Goal: Transaction & Acquisition: Book appointment/travel/reservation

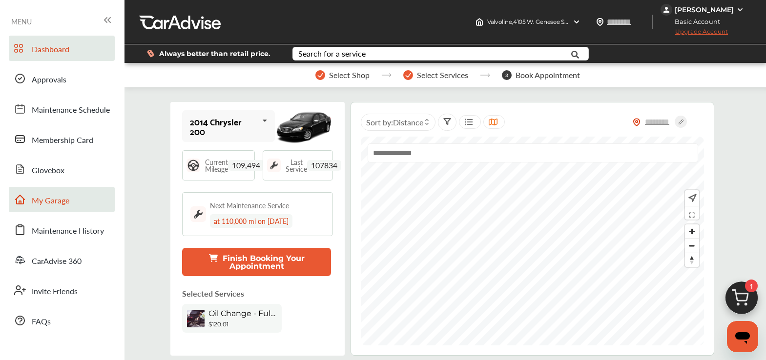
click at [75, 206] on link "My Garage" at bounding box center [62, 199] width 106 height 25
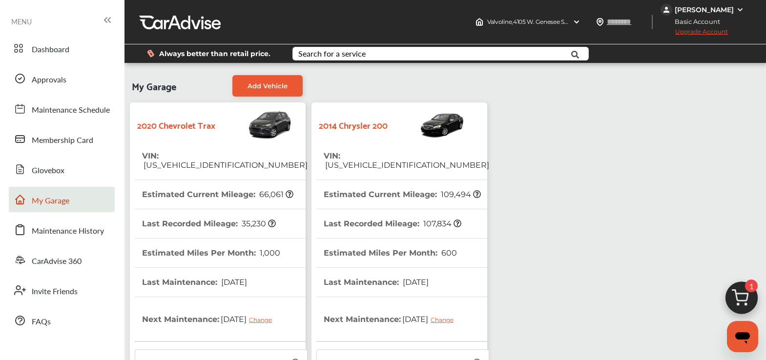
click at [378, 161] on span "[US_VEHICLE_IDENTIFICATION_NUMBER]" at bounding box center [406, 165] width 165 height 9
click at [379, 161] on span "[US_VEHICLE_IDENTIFICATION_NUMBER]" at bounding box center [406, 165] width 165 height 9
click at [371, 112] on div "2014 Chrysler 200" at bounding box center [399, 124] width 166 height 34
click at [378, 161] on span "[US_VEHICLE_IDENTIFICATION_NUMBER]" at bounding box center [406, 165] width 165 height 9
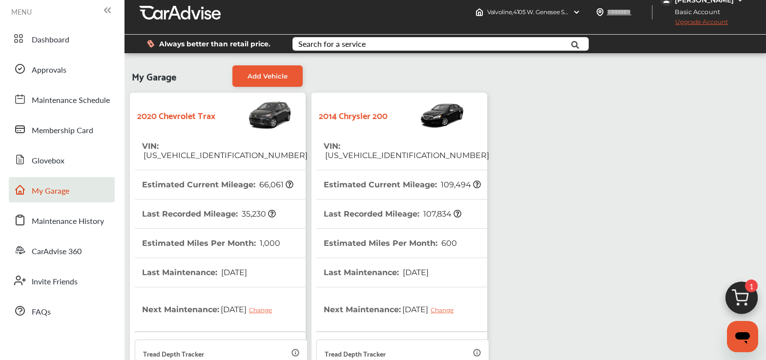
scroll to position [22, 0]
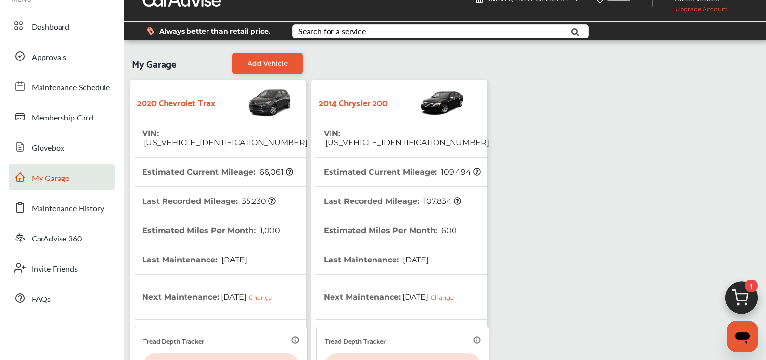
click at [373, 140] on th "VIN : [US_VEHICLE_IDENTIFICATION_NUMBER]" at bounding box center [406, 138] width 165 height 38
click at [374, 139] on th "VIN : [US_VEHICLE_IDENTIFICATION_NUMBER]" at bounding box center [406, 138] width 165 height 38
click at [82, 37] on link "Dashboard" at bounding box center [62, 25] width 106 height 25
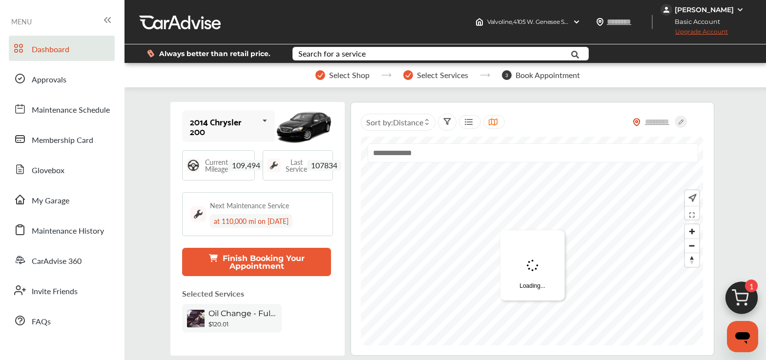
click at [281, 267] on button "Finish Booking Your Appointment" at bounding box center [256, 262] width 149 height 28
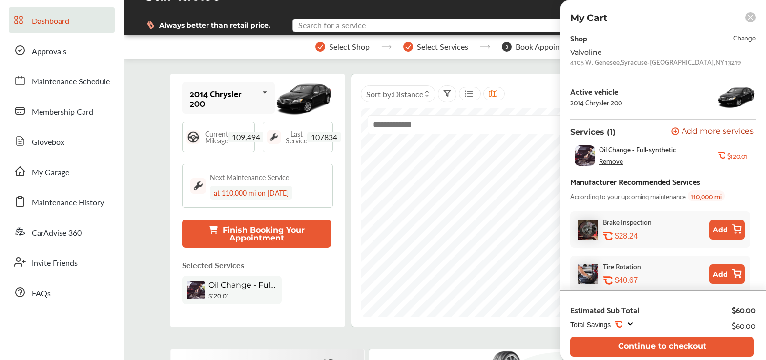
click at [449, 28] on input "text" at bounding box center [430, 26] width 275 height 15
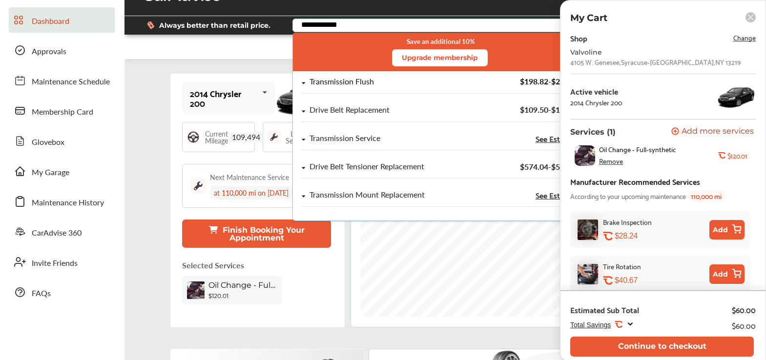
type input "**********"
click at [389, 88] on div "Transmission Flush $198.82 - $271.19" at bounding box center [440, 86] width 277 height 16
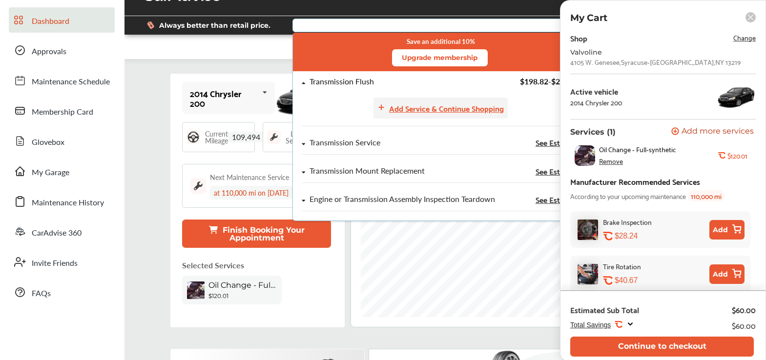
click at [428, 105] on div "Add Service & Continue Shopping" at bounding box center [446, 108] width 115 height 13
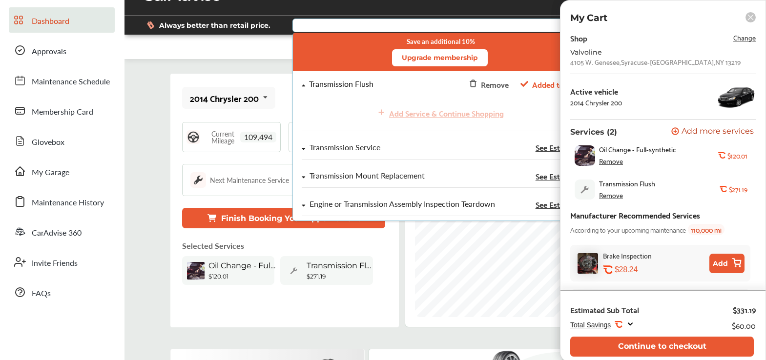
click at [213, 75] on div "2014 Chrysler 200 2020 Chevrolet Trax 2014 Chrysler 200 Current Mileage 109,494…" at bounding box center [284, 201] width 228 height 254
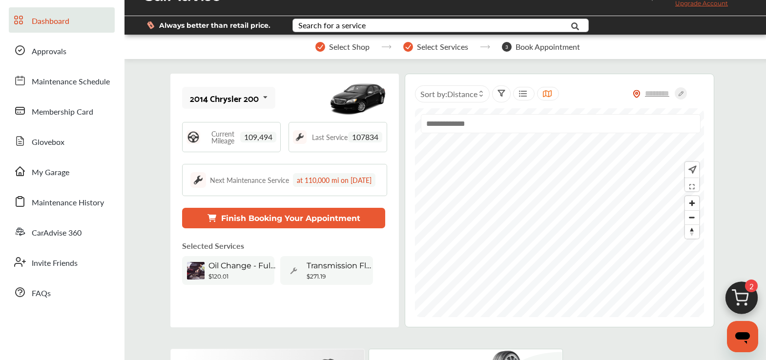
click at [259, 225] on button "Finish Booking Your Appointment" at bounding box center [283, 218] width 203 height 21
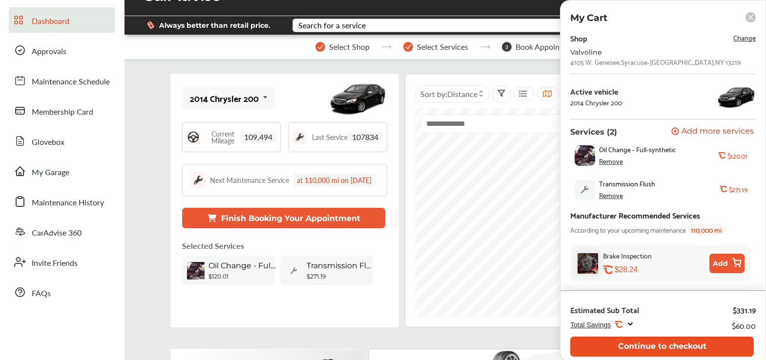
click at [646, 322] on button "Continue to checkout" at bounding box center [662, 347] width 184 height 20
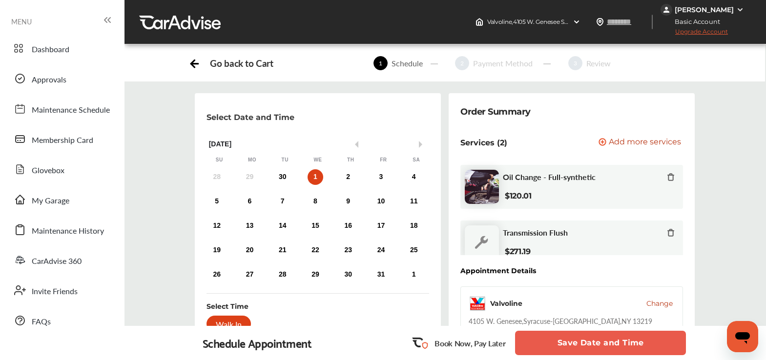
click at [702, 32] on span "Upgrade Account" at bounding box center [693, 34] width 67 height 12
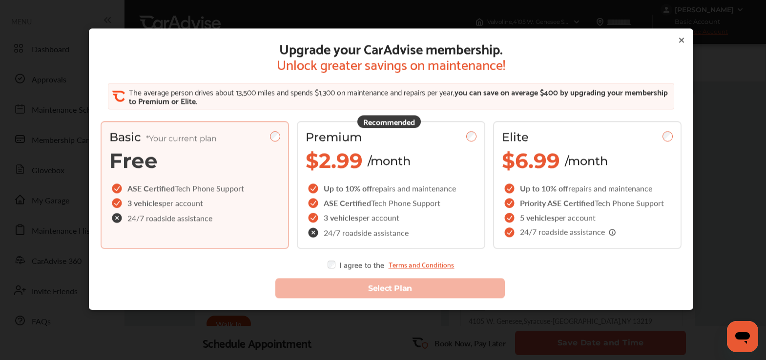
click at [681, 39] on icon at bounding box center [682, 40] width 8 height 8
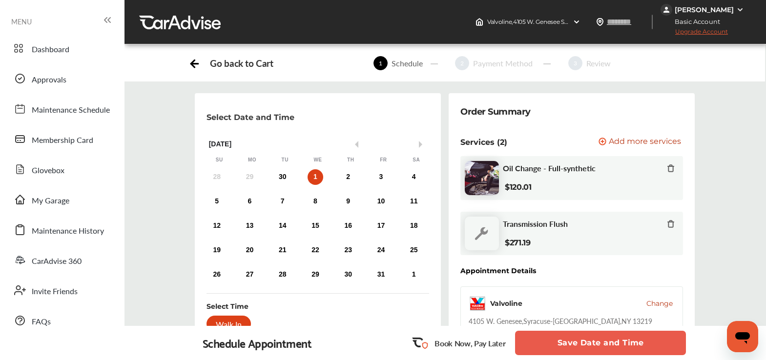
click at [702, 32] on span "Upgrade Account" at bounding box center [693, 34] width 67 height 12
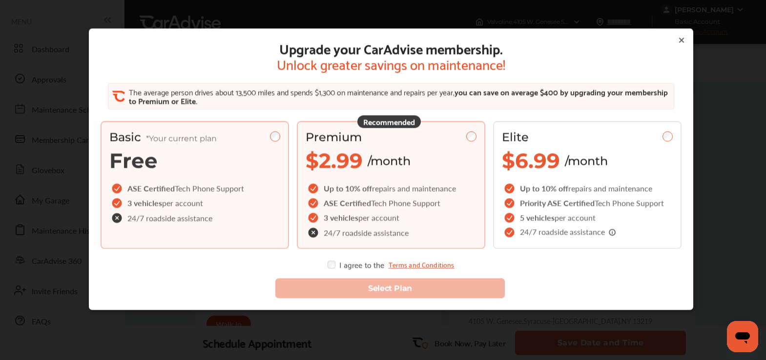
click at [416, 149] on div "Premium $2.99 /month" at bounding box center [391, 151] width 171 height 43
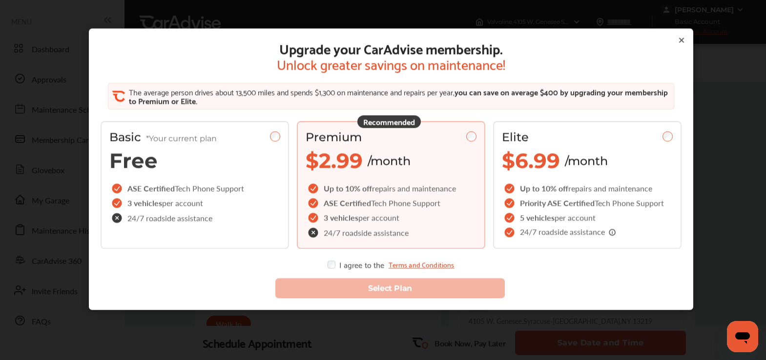
click at [331, 270] on div "Select Plan" at bounding box center [391, 283] width 597 height 45
click at [678, 38] on icon at bounding box center [682, 40] width 8 height 8
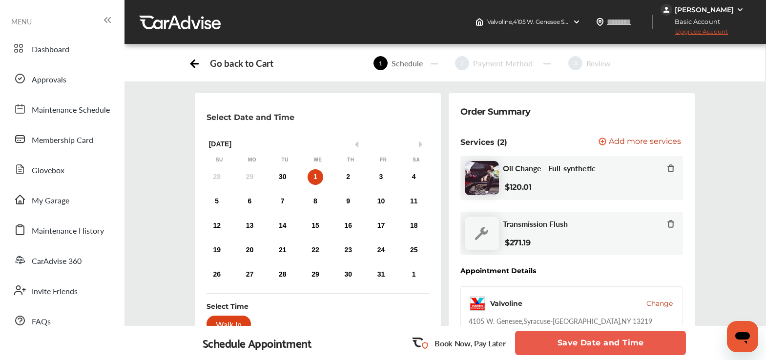
click at [668, 4] on img at bounding box center [666, 10] width 12 height 12
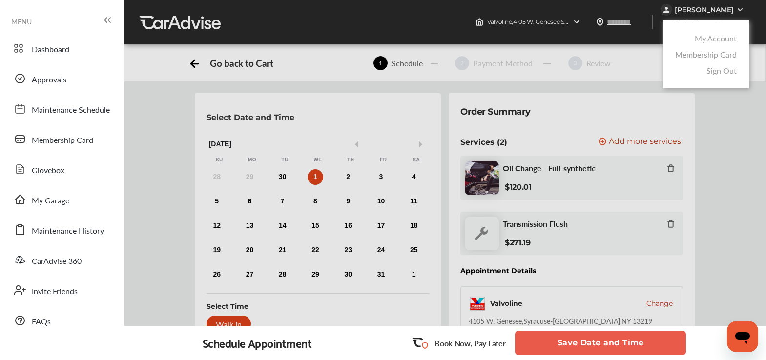
click at [702, 36] on link "My Account" at bounding box center [716, 38] width 42 height 11
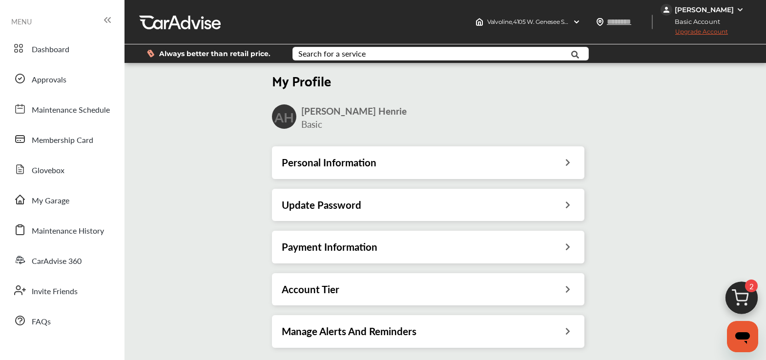
click at [432, 252] on div "Payment Information" at bounding box center [428, 247] width 293 height 13
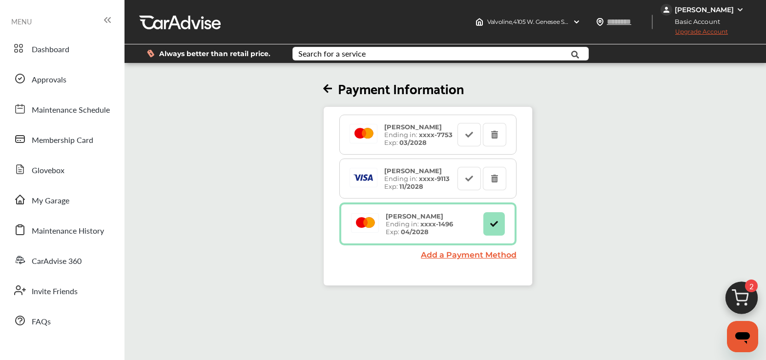
click at [702, 34] on span "Upgrade Account" at bounding box center [693, 34] width 67 height 12
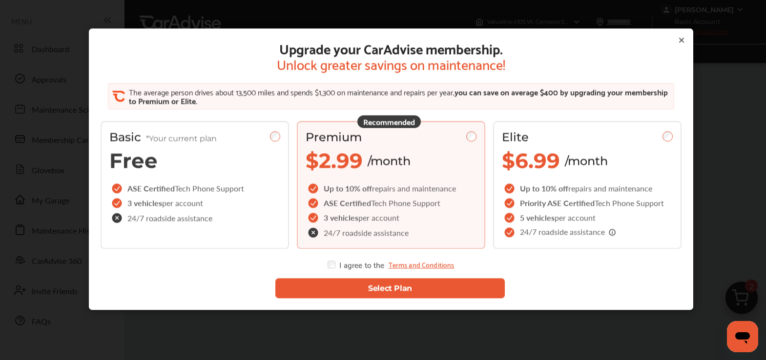
click at [325, 280] on button "Select Plan" at bounding box center [390, 288] width 230 height 20
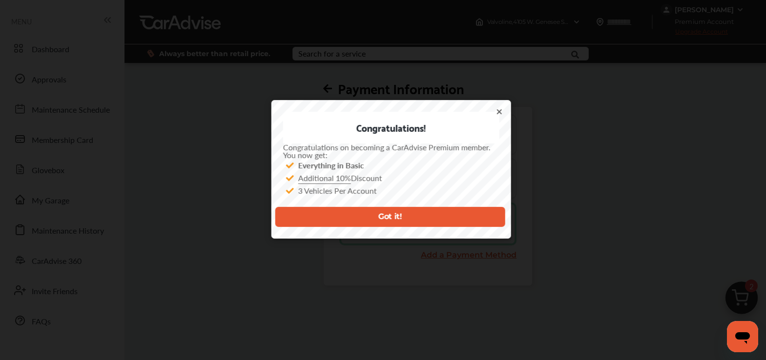
click at [499, 111] on icon at bounding box center [499, 112] width 8 height 8
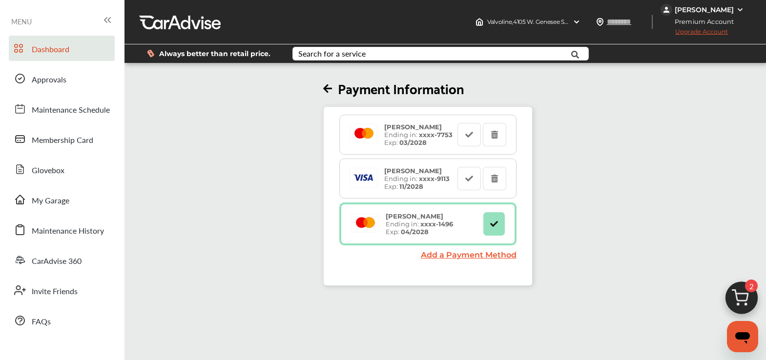
click at [40, 57] on link "Dashboard" at bounding box center [62, 48] width 106 height 25
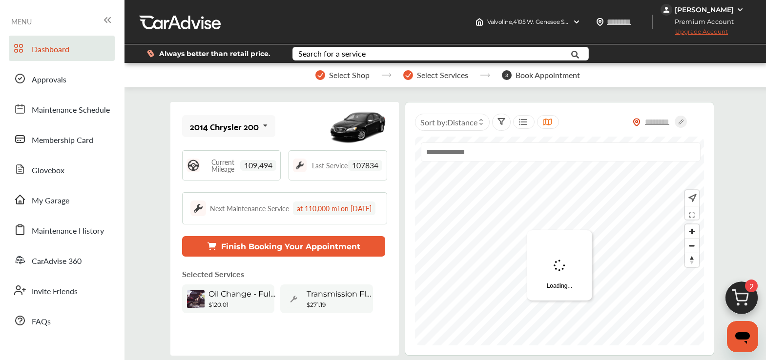
click at [280, 246] on div "2014 Chrysler 200 2020 Chevrolet Trax 2014 Chrysler 200 Current Mileage 109,494…" at bounding box center [284, 229] width 228 height 254
click at [277, 256] on button "Finish Booking Your Appointment" at bounding box center [283, 246] width 203 height 21
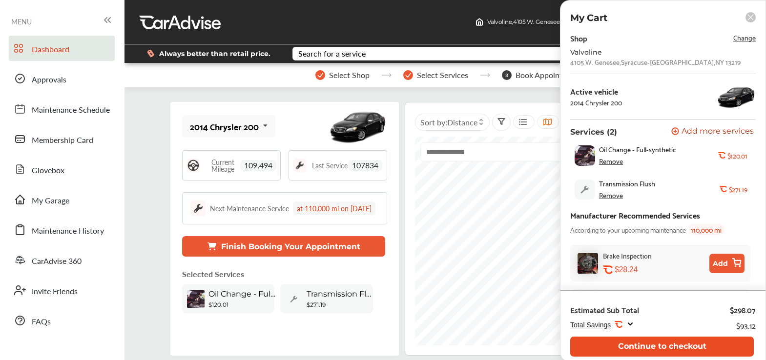
click at [681, 322] on button "Continue to checkout" at bounding box center [662, 347] width 184 height 20
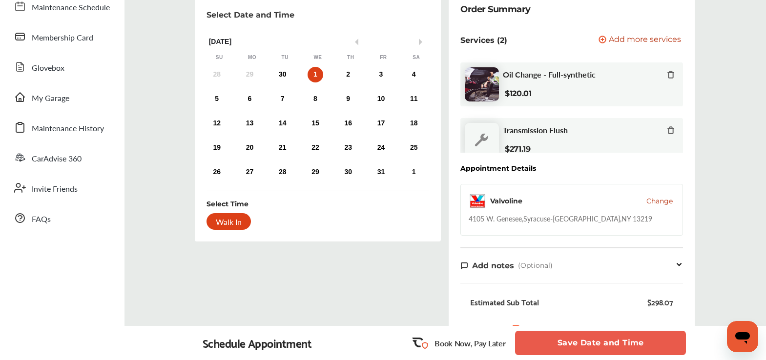
scroll to position [103, 0]
click at [280, 70] on div "30" at bounding box center [283, 74] width 16 height 16
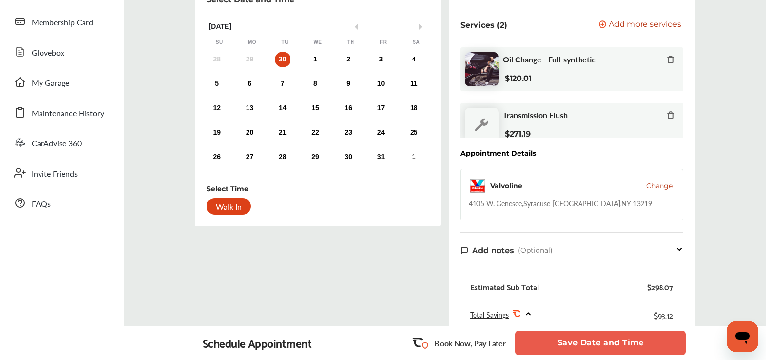
scroll to position [0, 0]
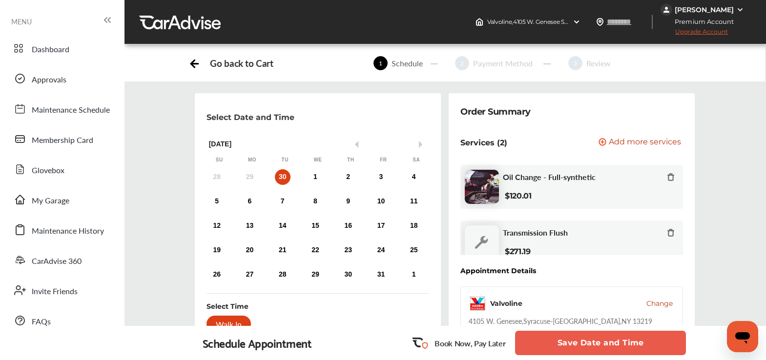
click at [667, 177] on icon at bounding box center [671, 177] width 8 height 8
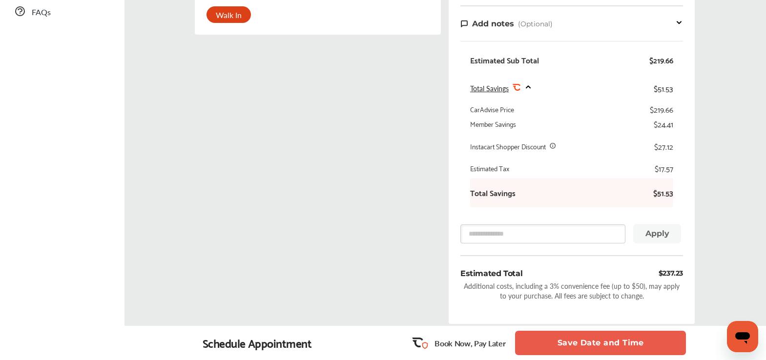
scroll to position [310, 0]
click at [649, 322] on button "Save Date and Time" at bounding box center [600, 343] width 171 height 24
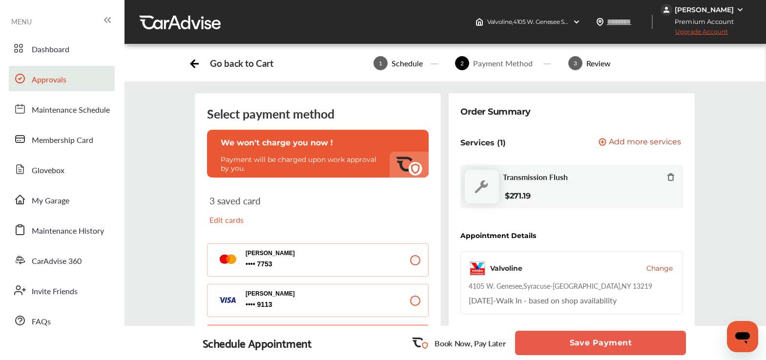
click at [62, 86] on link "Approvals" at bounding box center [62, 78] width 106 height 25
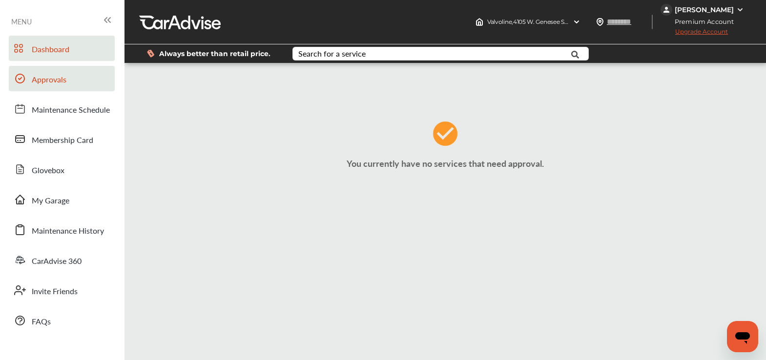
click at [49, 53] on span "Dashboard" at bounding box center [51, 49] width 38 height 13
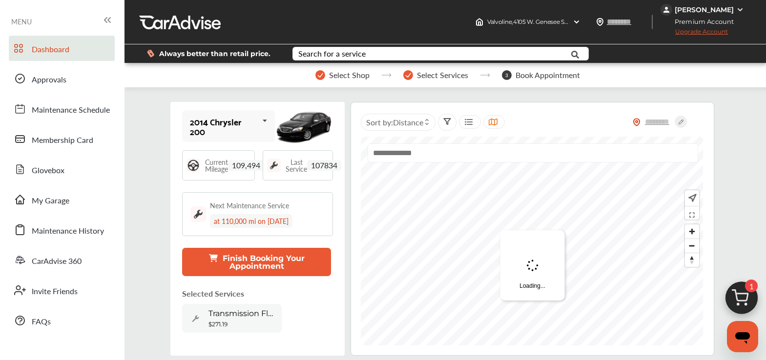
click at [262, 258] on button "Finish Booking Your Appointment" at bounding box center [256, 262] width 149 height 28
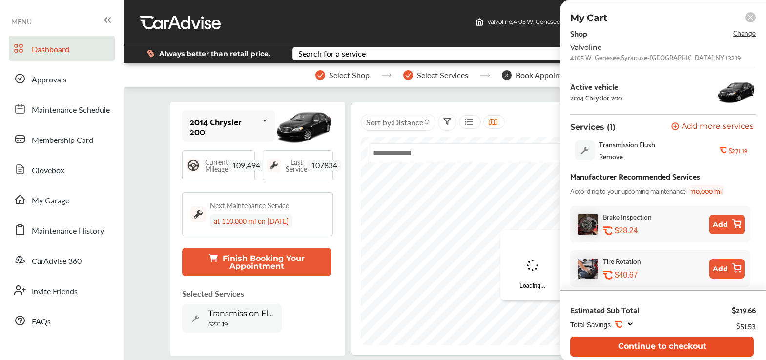
scroll to position [6, 0]
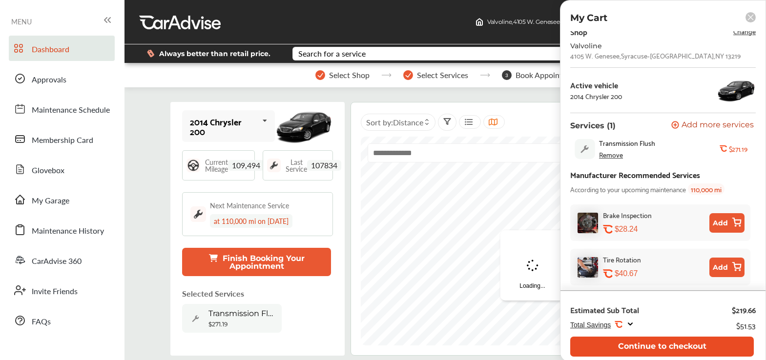
click at [683, 322] on button "Continue to checkout" at bounding box center [662, 347] width 184 height 20
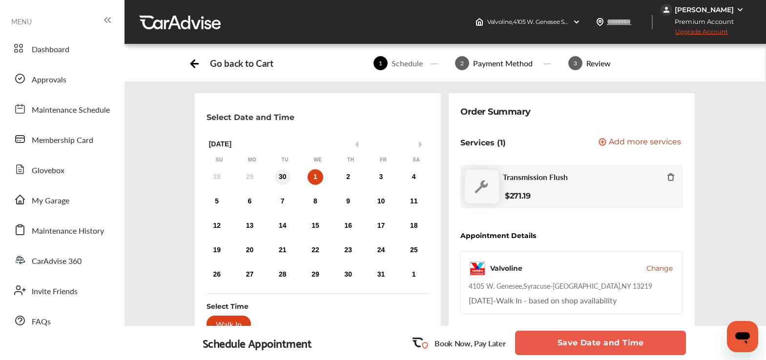
click at [283, 174] on div "30" at bounding box center [283, 177] width 16 height 16
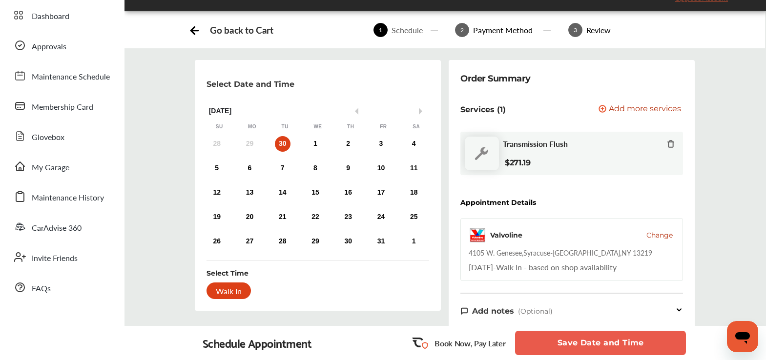
scroll to position [131, 0]
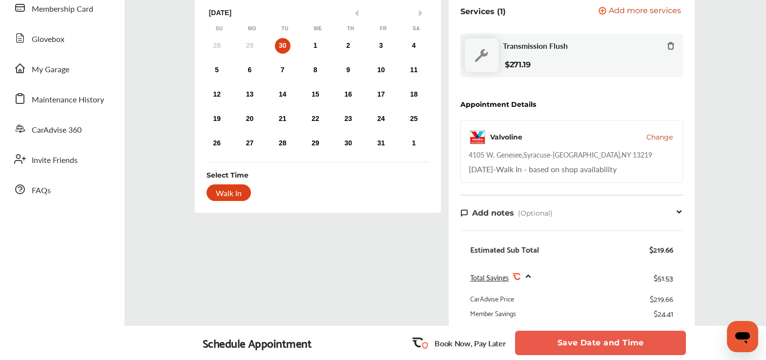
click at [562, 322] on button "Save Date and Time" at bounding box center [600, 343] width 171 height 24
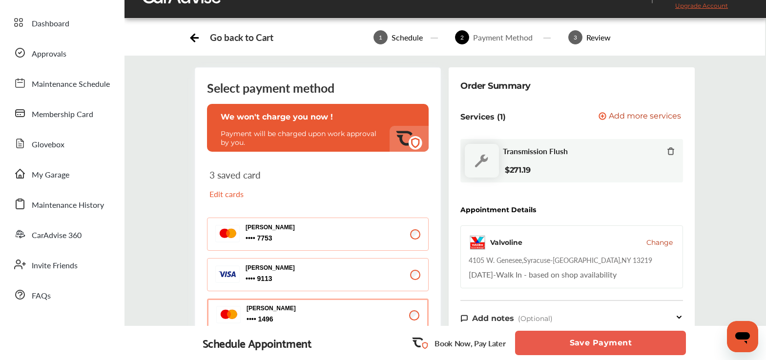
scroll to position [57, 0]
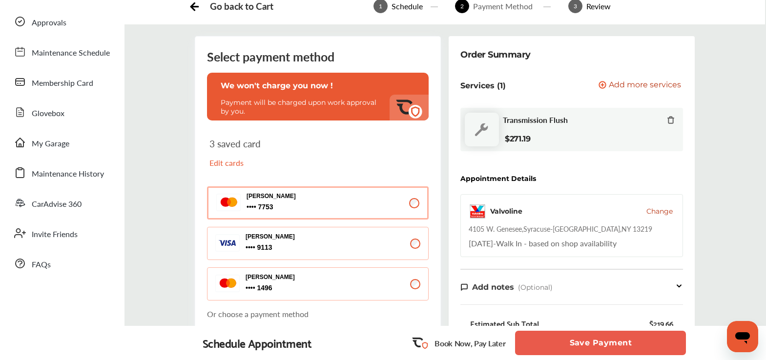
click at [607, 322] on button "Save Payment" at bounding box center [600, 343] width 171 height 24
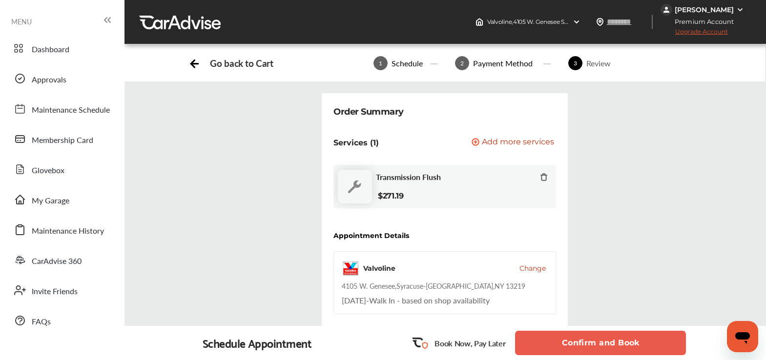
click at [603, 322] on button "Confirm and Book" at bounding box center [600, 343] width 171 height 24
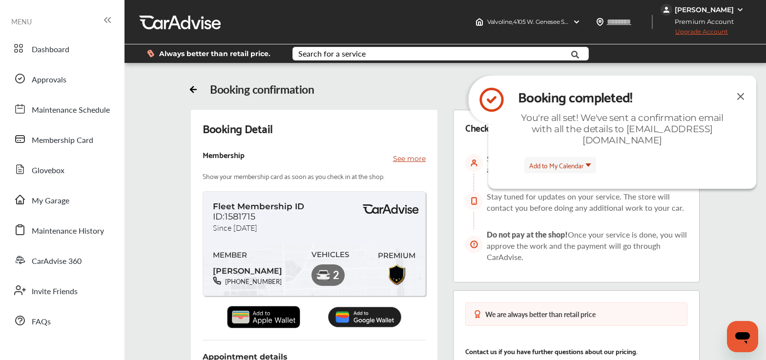
click at [702, 97] on img at bounding box center [741, 96] width 12 height 12
